Goal: Information Seeking & Learning: Stay updated

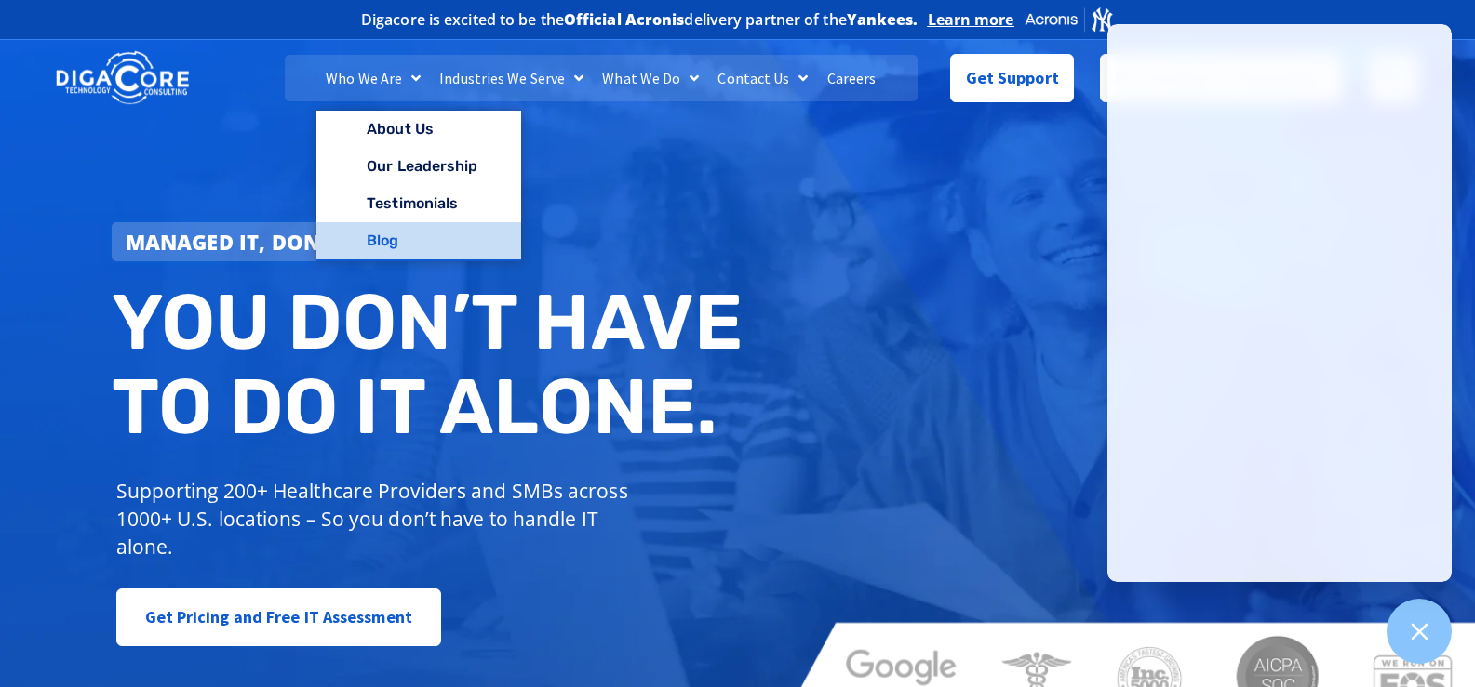
click at [393, 241] on link "Blog" at bounding box center [418, 240] width 204 height 37
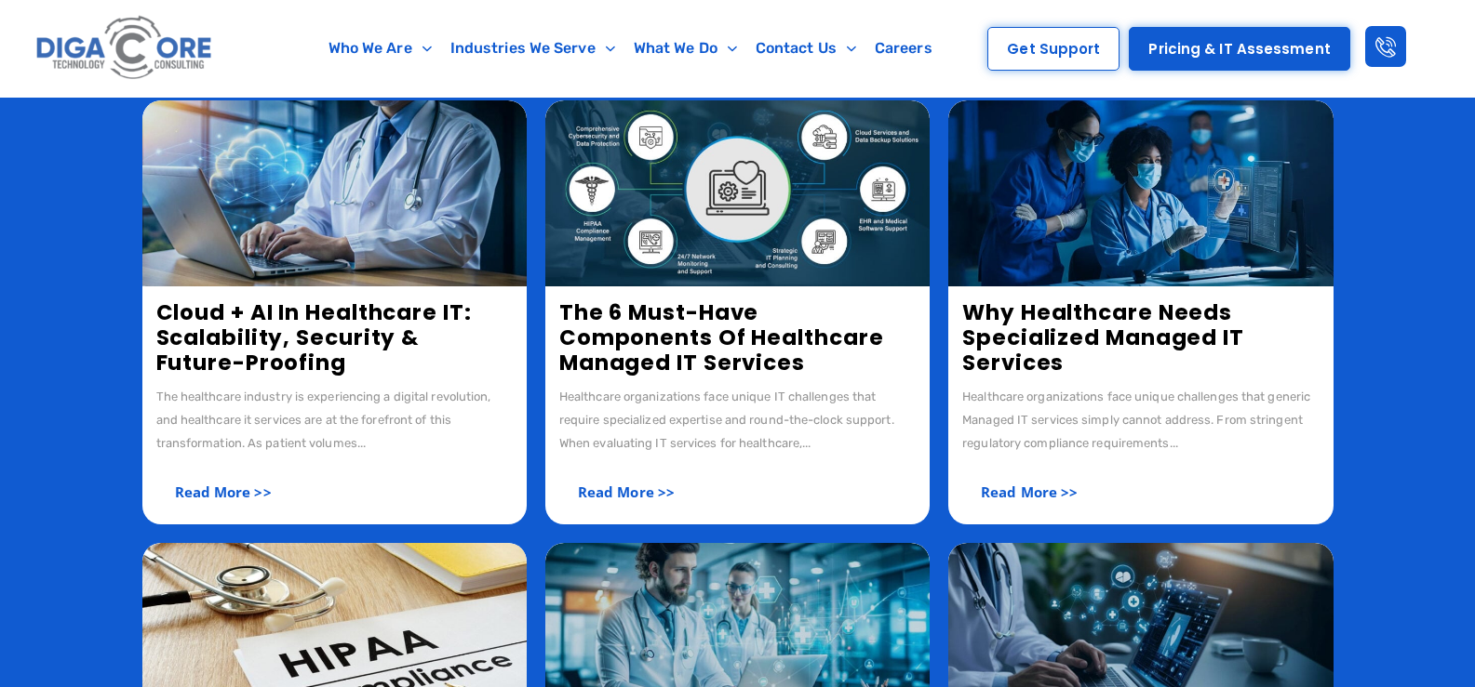
scroll to position [396, 0]
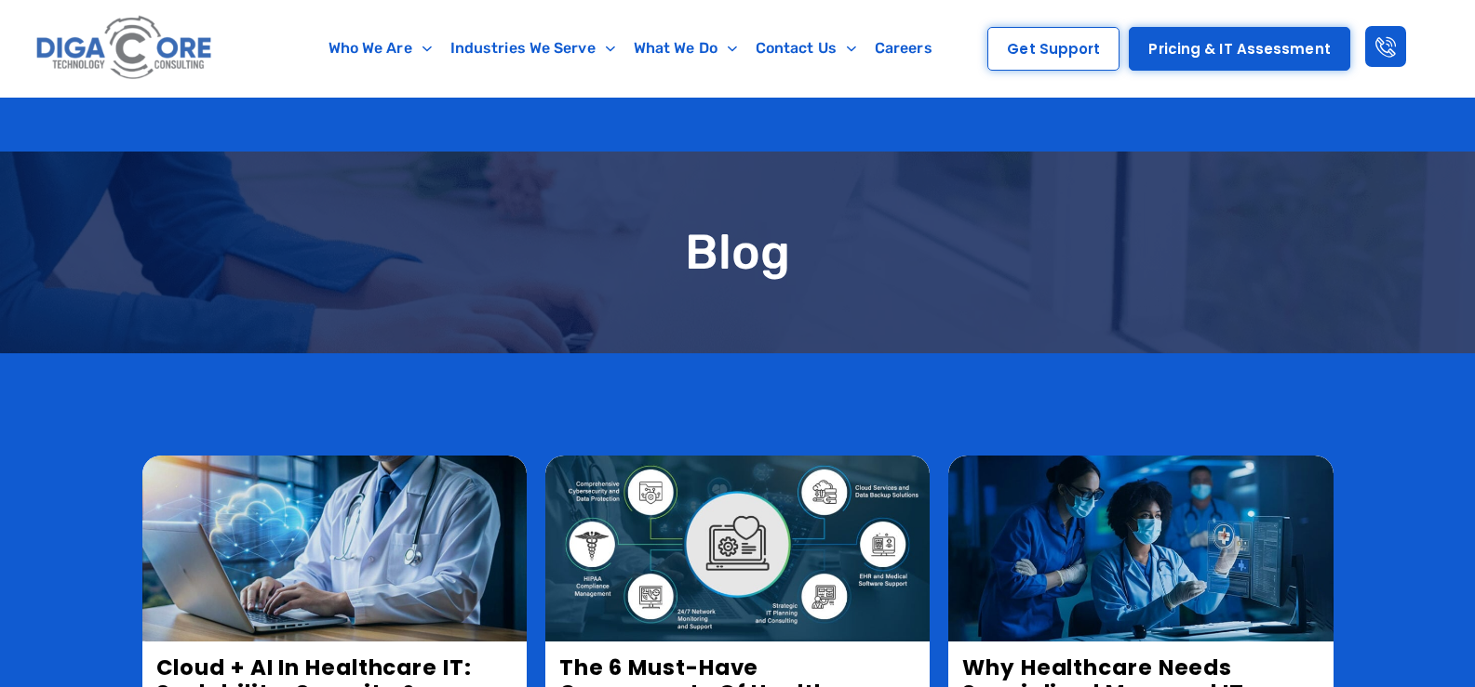
scroll to position [396, 0]
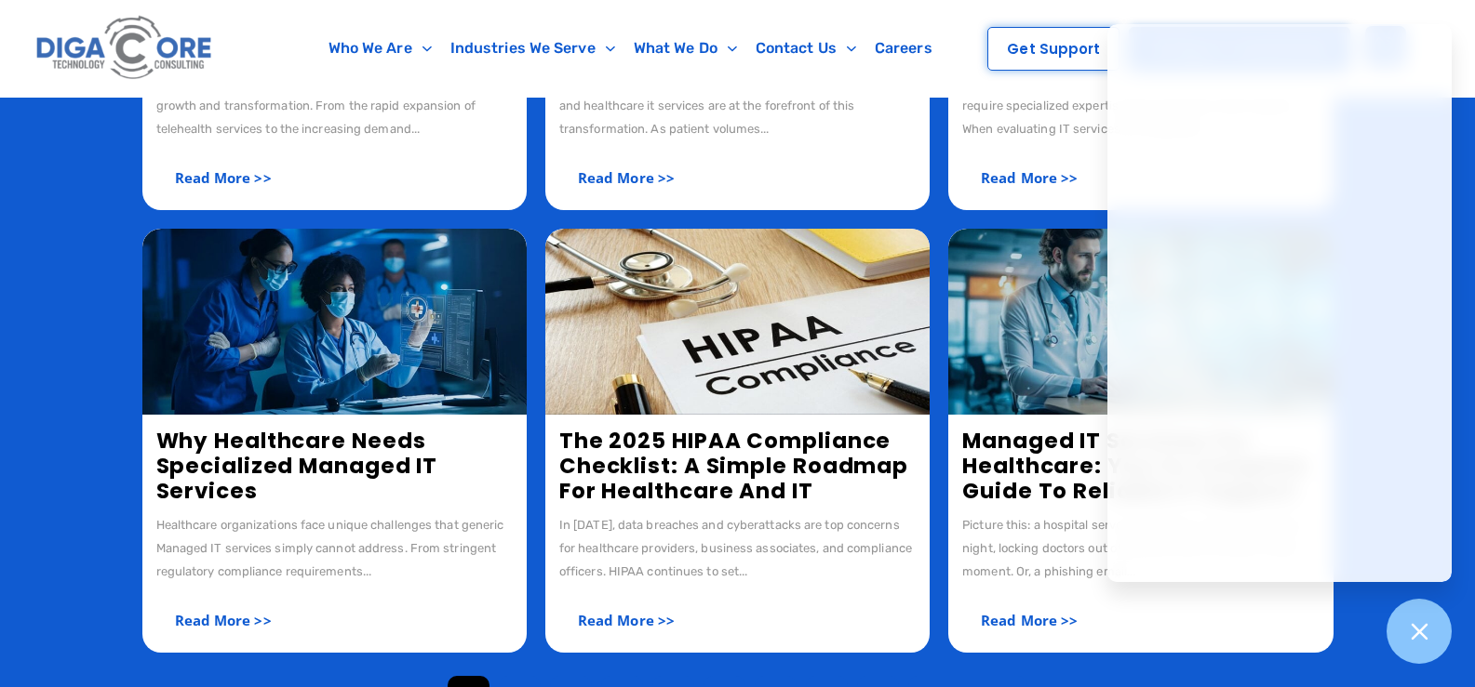
scroll to position [768, 0]
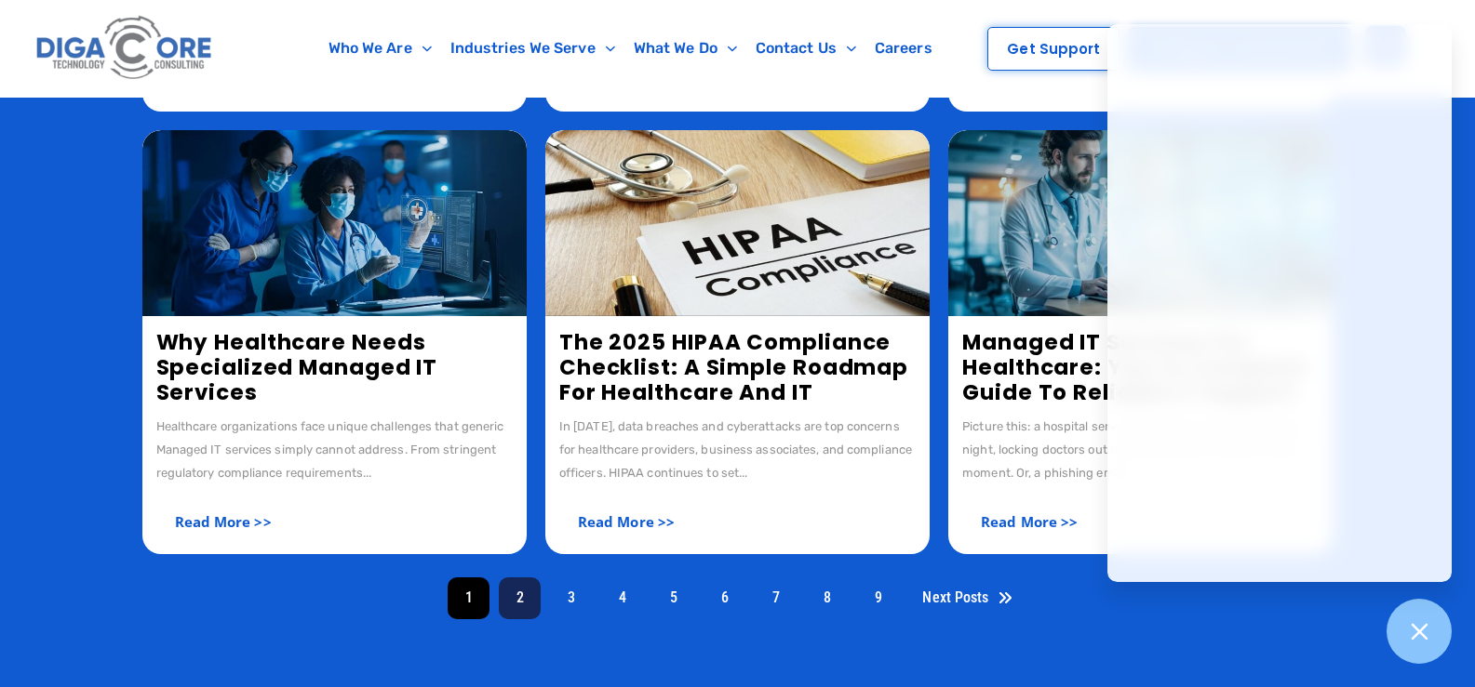
click at [523, 602] on link "2" at bounding box center [520, 599] width 42 height 42
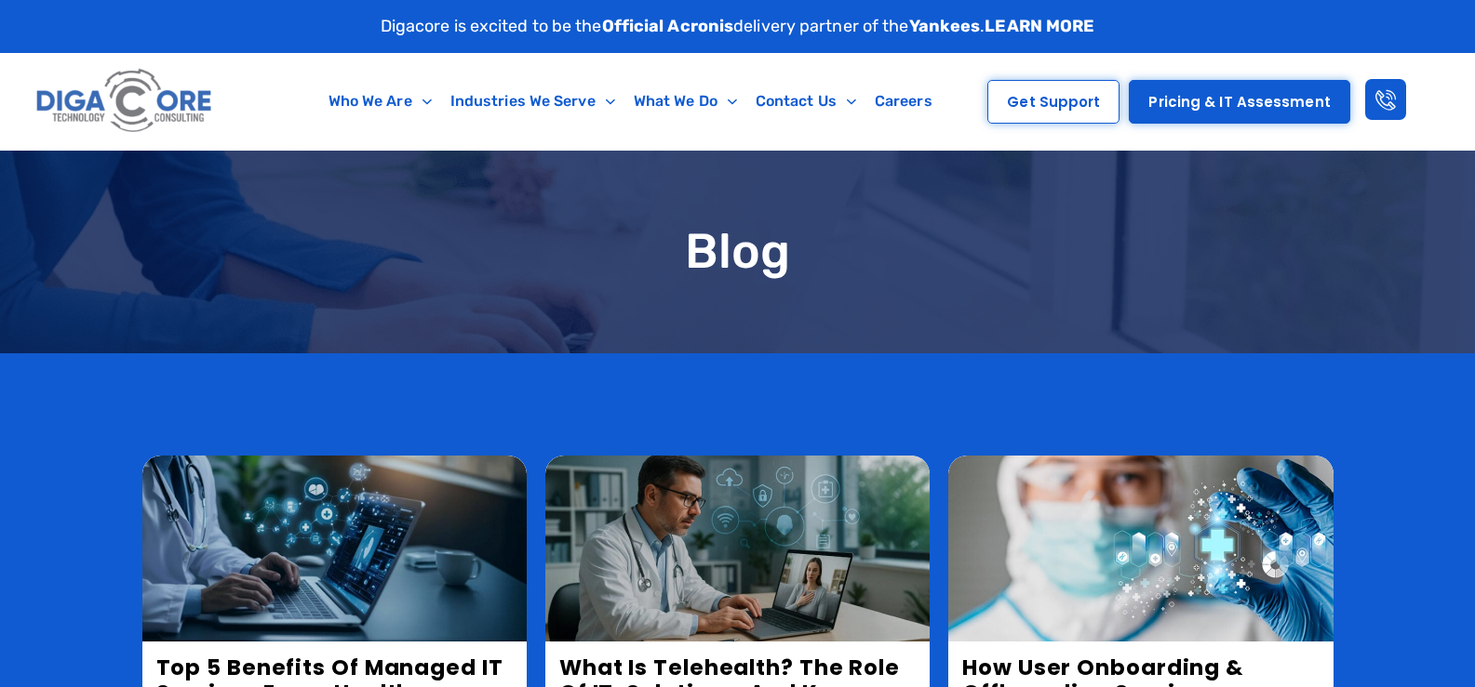
scroll to position [372, 0]
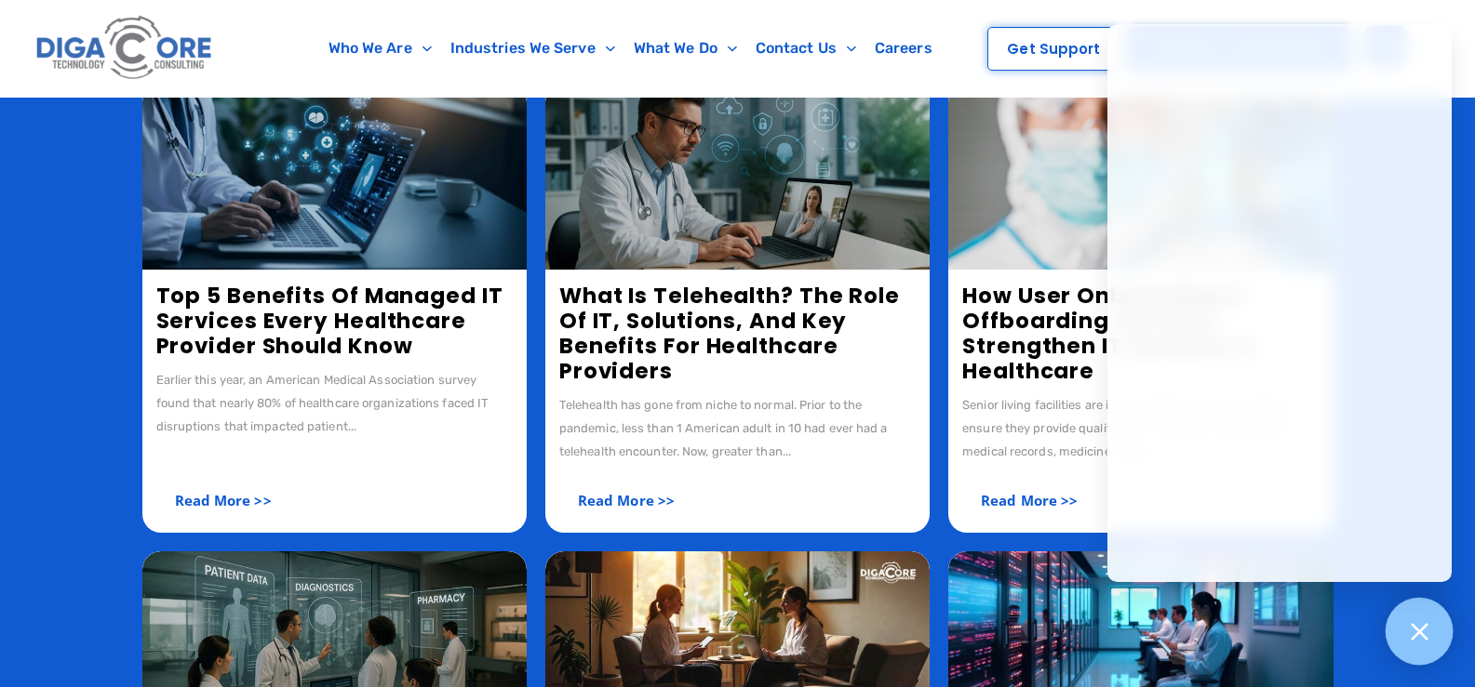
click at [1422, 635] on icon at bounding box center [1418, 631] width 17 height 17
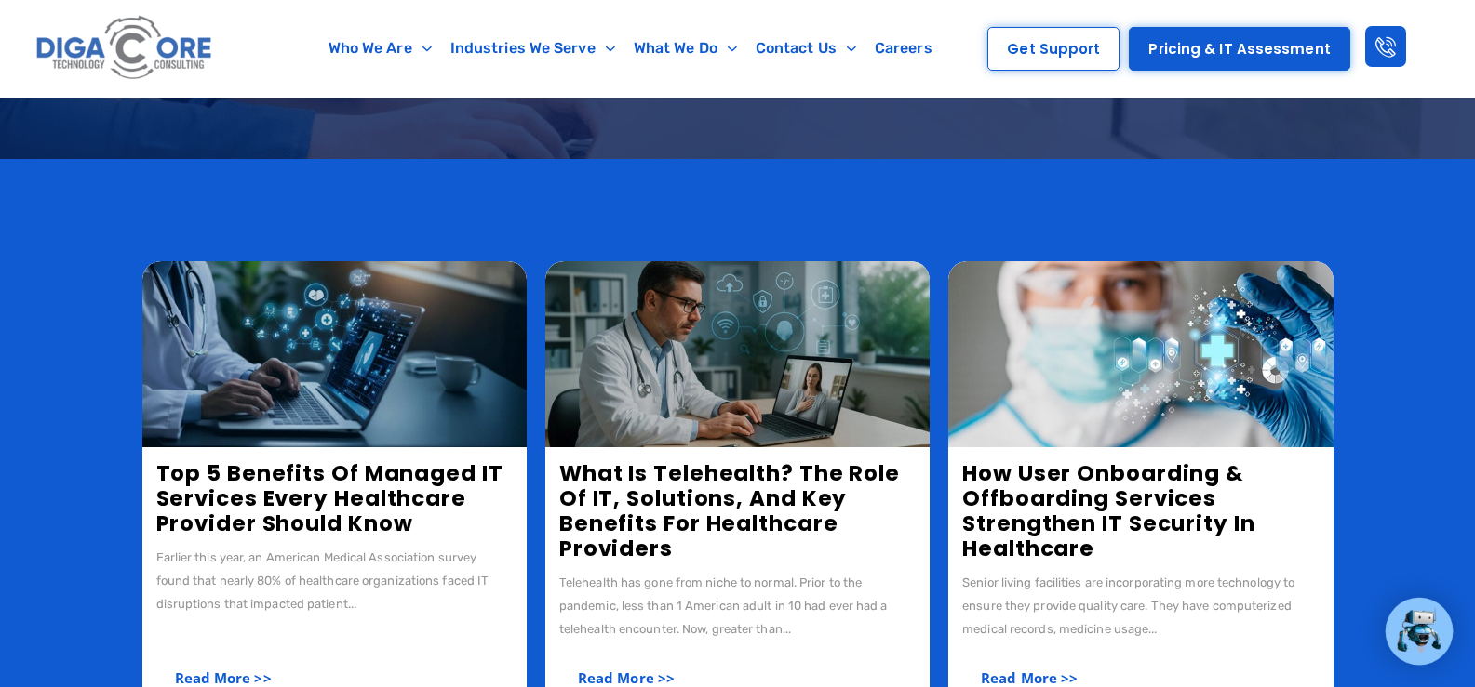
scroll to position [93, 0]
